Goal: Navigation & Orientation: Find specific page/section

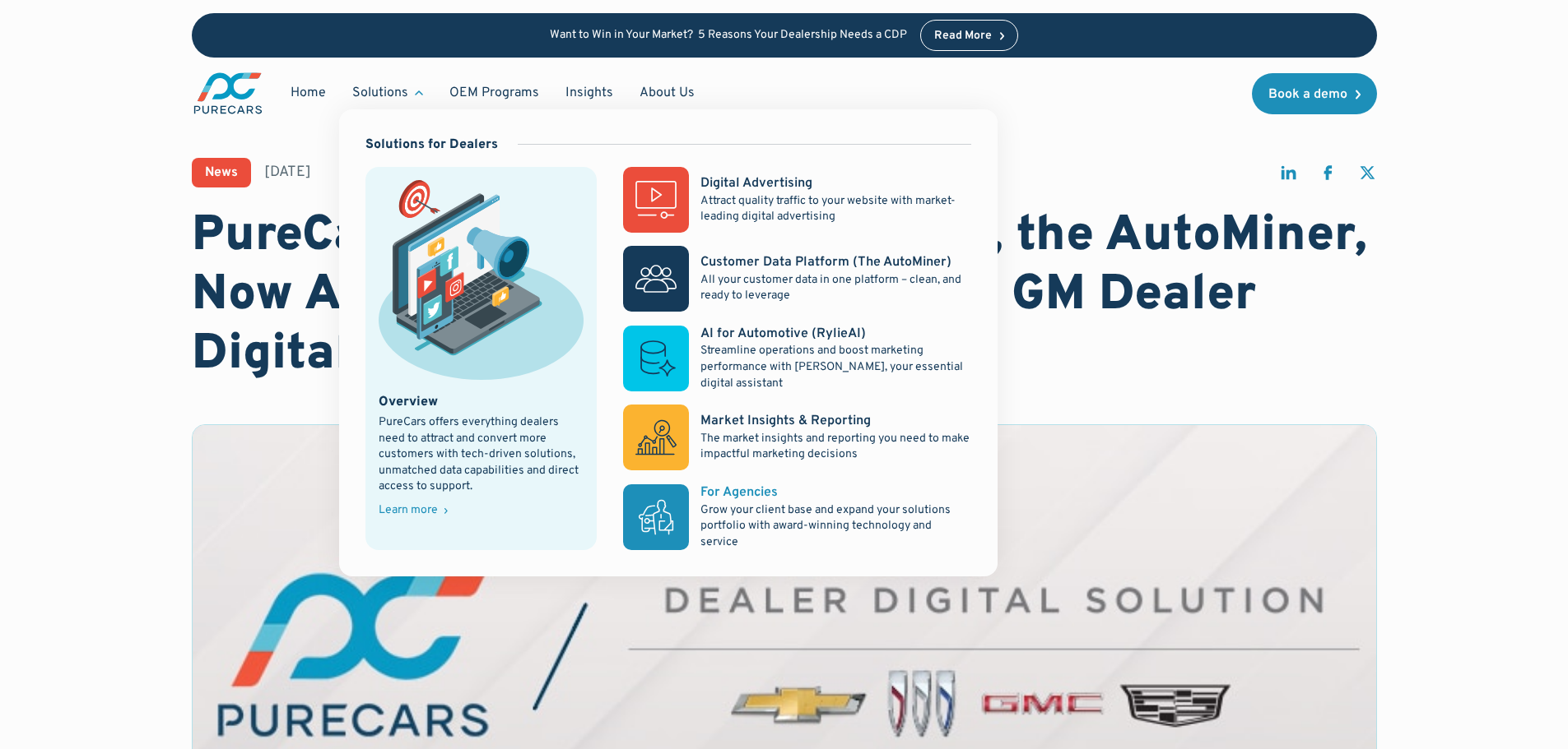
click at [728, 488] on div "For Agencies" at bounding box center [738, 492] width 77 height 18
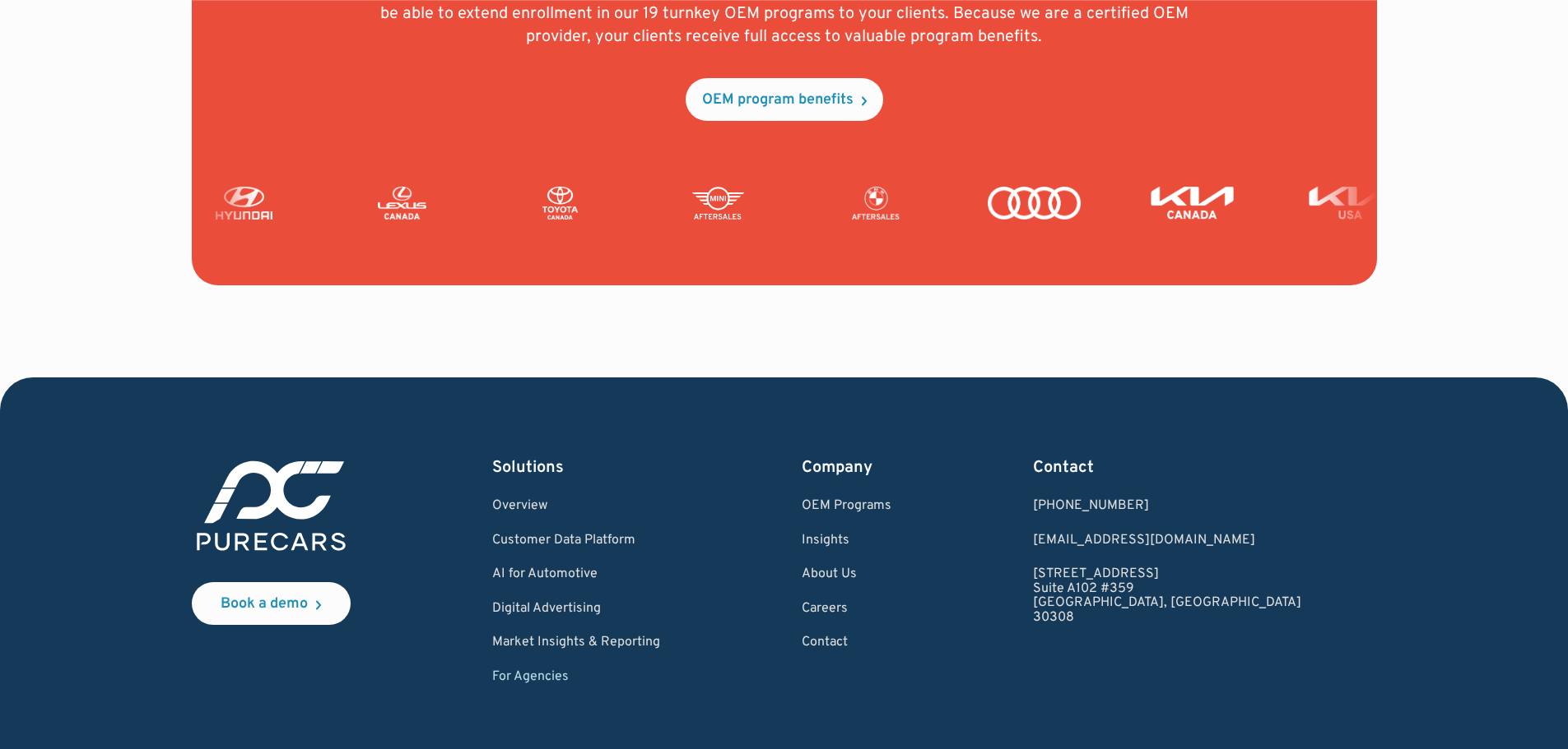
scroll to position [4051, 0]
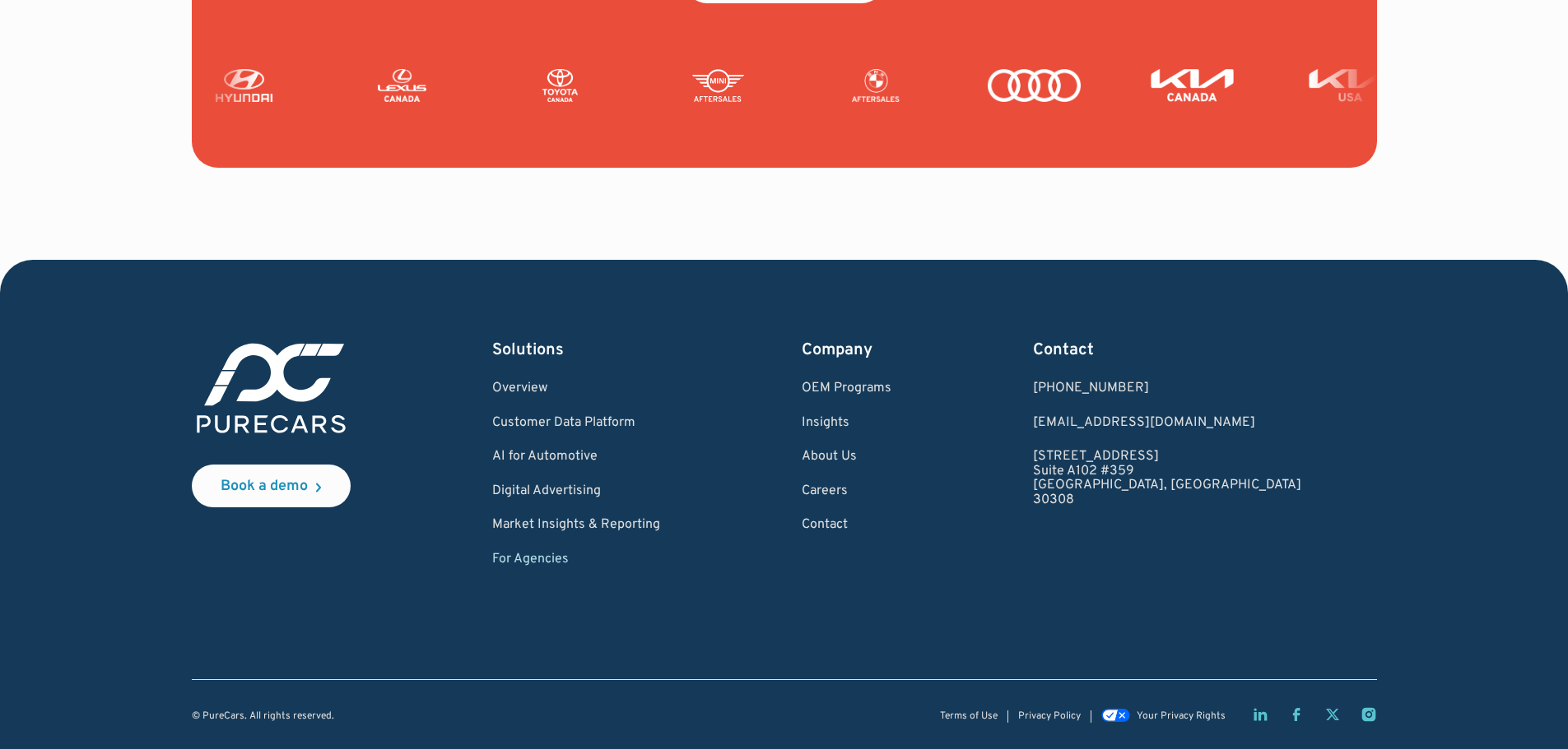
click at [570, 560] on link "For Agencies" at bounding box center [576, 560] width 168 height 15
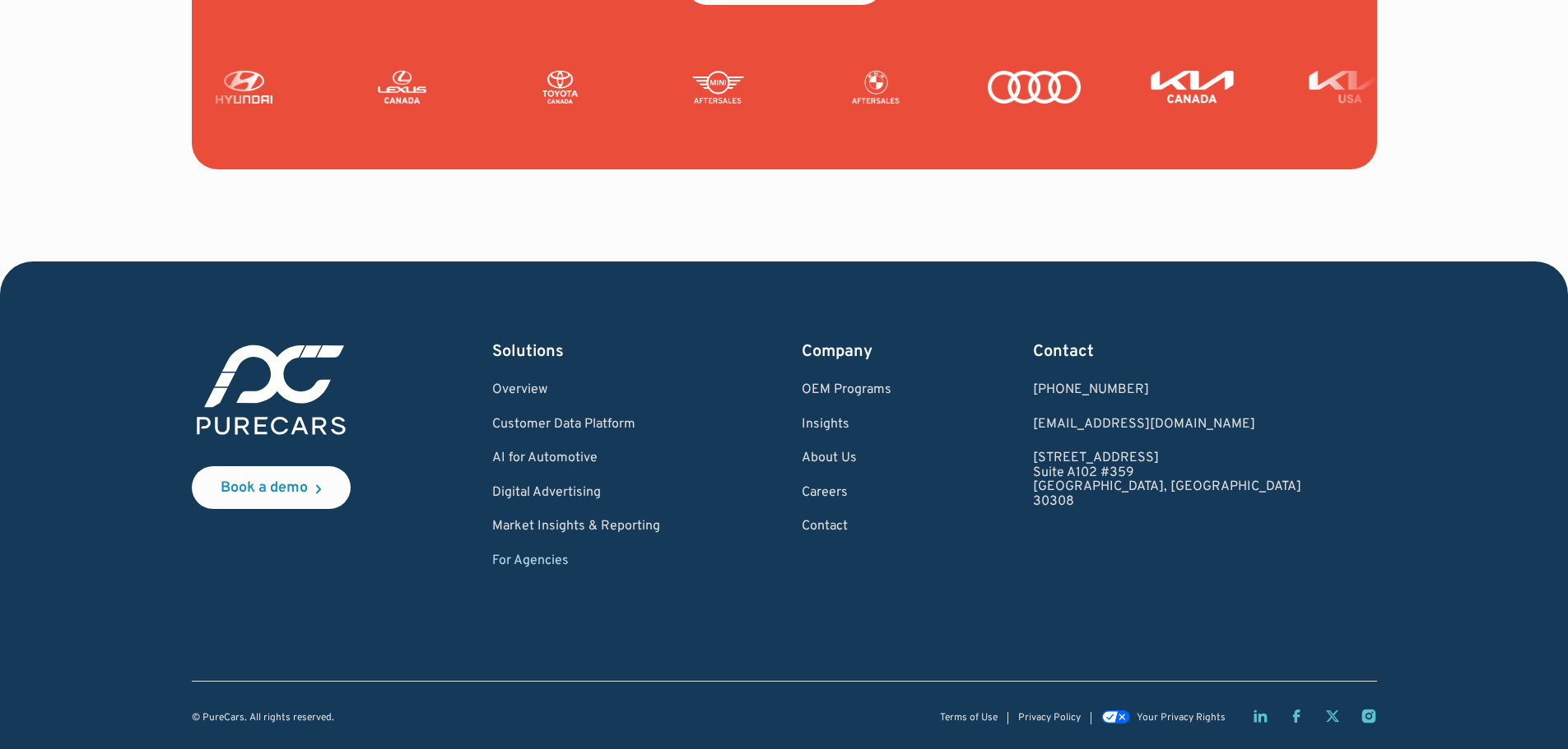
scroll to position [4051, 0]
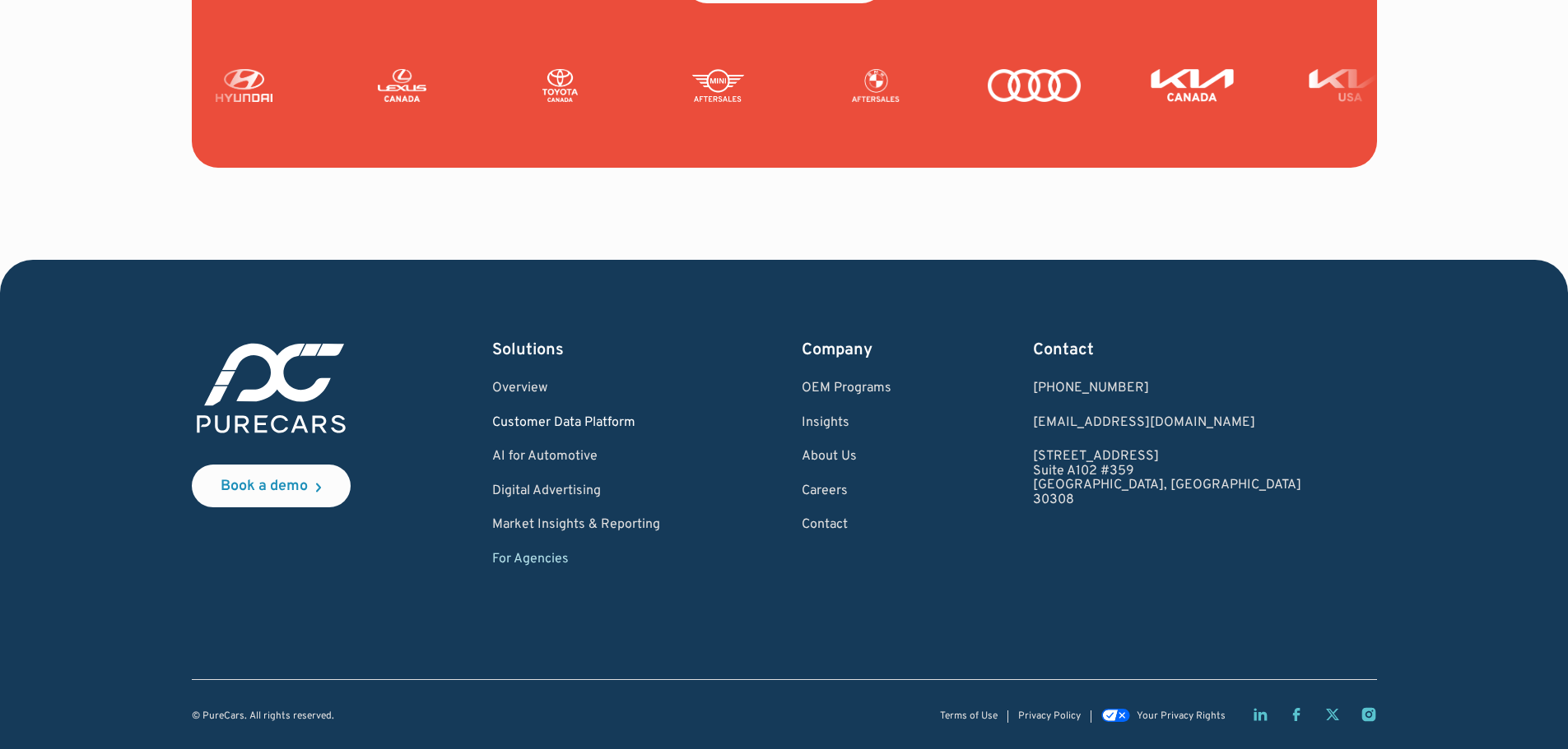
click at [602, 424] on link "Customer Data Platform" at bounding box center [576, 423] width 168 height 15
